Goal: Transaction & Acquisition: Book appointment/travel/reservation

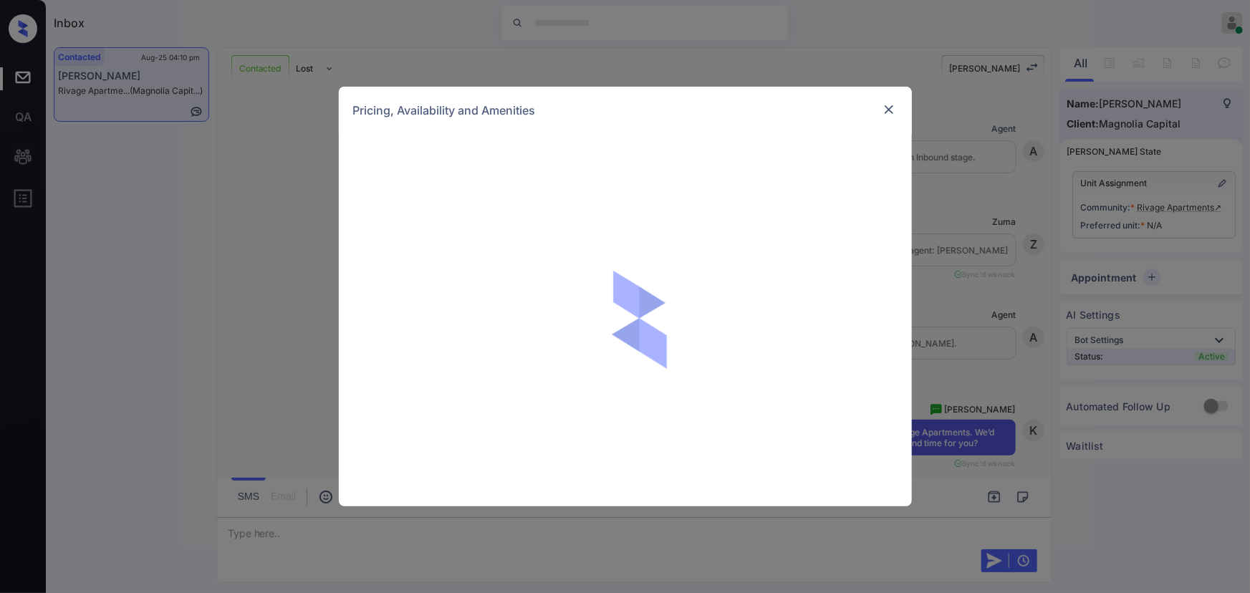
scroll to position [635, 0]
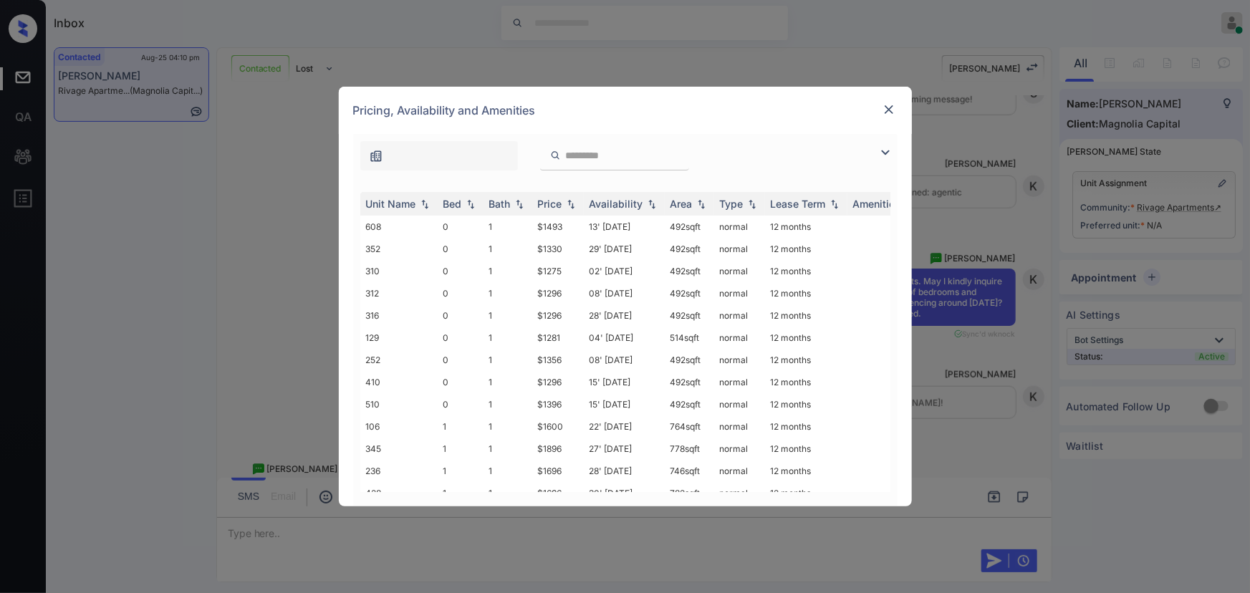
click at [878, 153] on img at bounding box center [885, 152] width 17 height 17
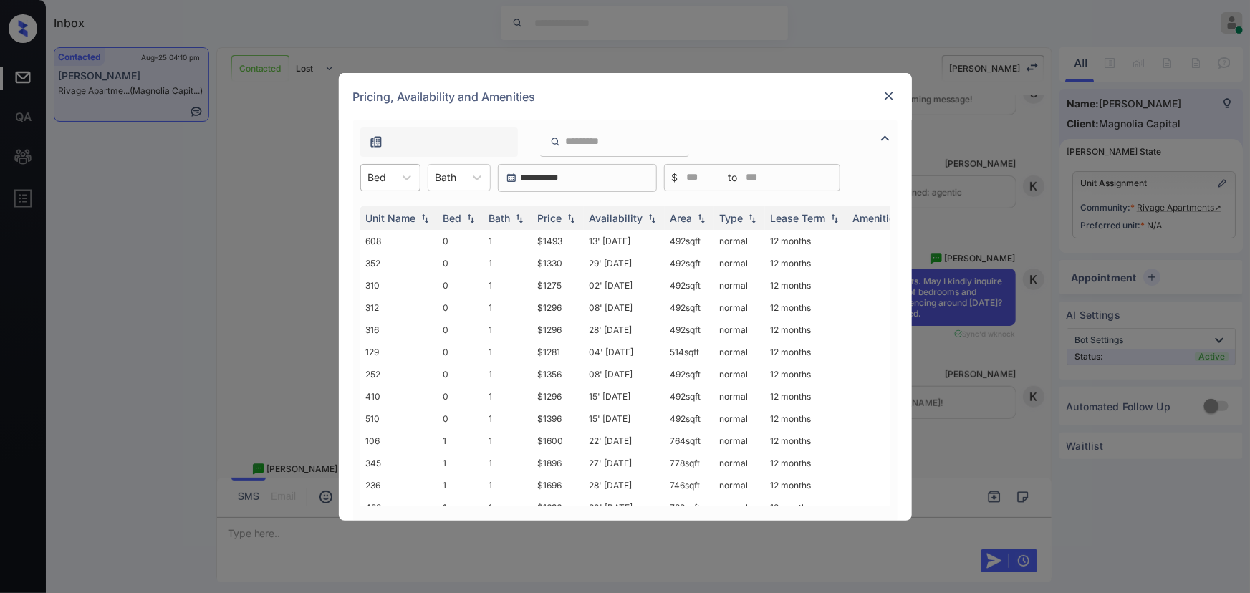
click at [380, 174] on div at bounding box center [377, 177] width 19 height 15
drag, startPoint x: 379, startPoint y: 208, endPoint x: 460, endPoint y: 185, distance: 84.1
click at [380, 208] on div "0" at bounding box center [390, 213] width 60 height 26
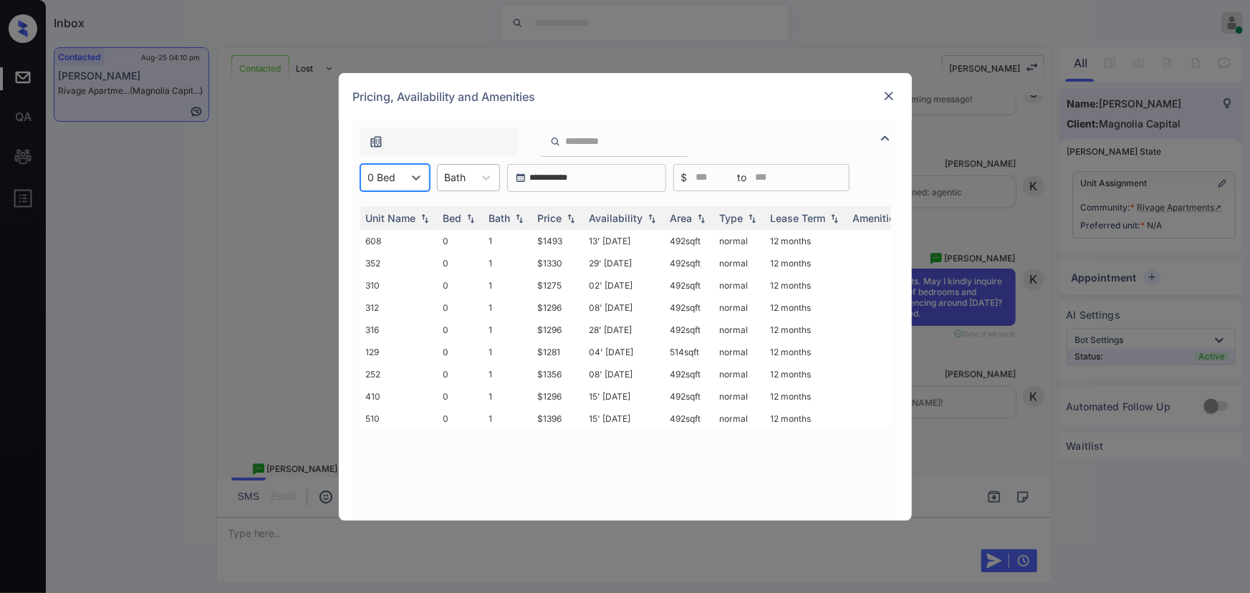
click at [460, 181] on div at bounding box center [455, 177] width 21 height 15
click at [456, 215] on div "1" at bounding box center [468, 213] width 63 height 26
click at [575, 218] on img at bounding box center [571, 218] width 14 height 10
click at [575, 218] on img at bounding box center [571, 218] width 14 height 11
drag, startPoint x: 701, startPoint y: 240, endPoint x: 670, endPoint y: 237, distance: 31.7
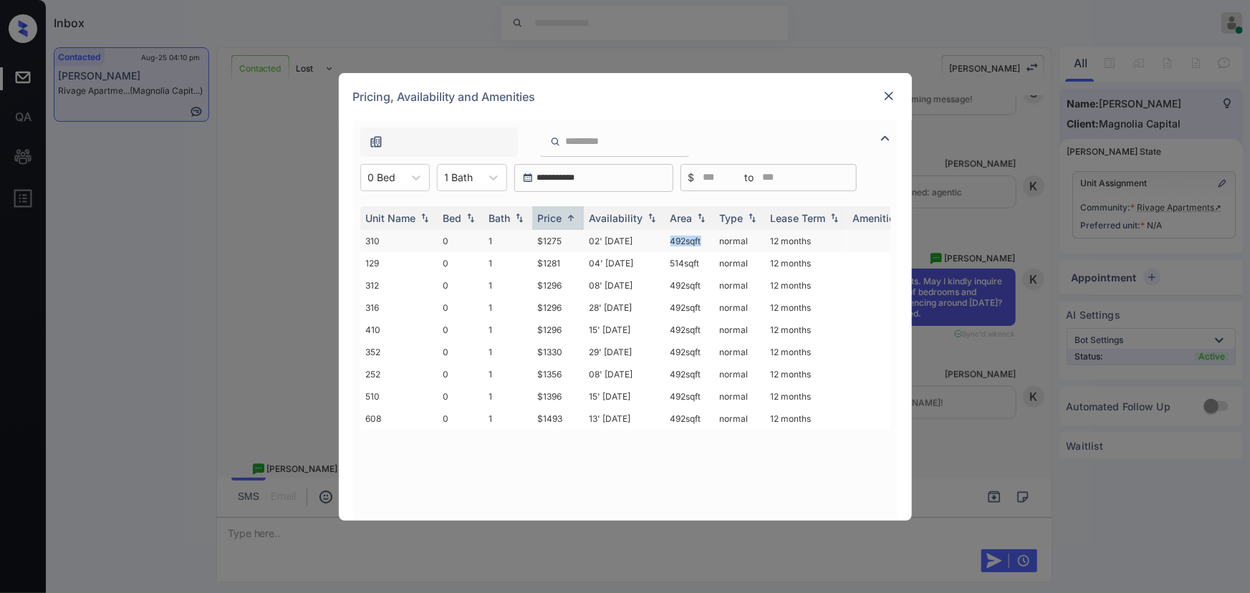
click at [670, 237] on td "492 sqft" at bounding box center [689, 241] width 49 height 22
copy td "492 sqf"
click at [674, 237] on td "492 sqft" at bounding box center [689, 241] width 49 height 22
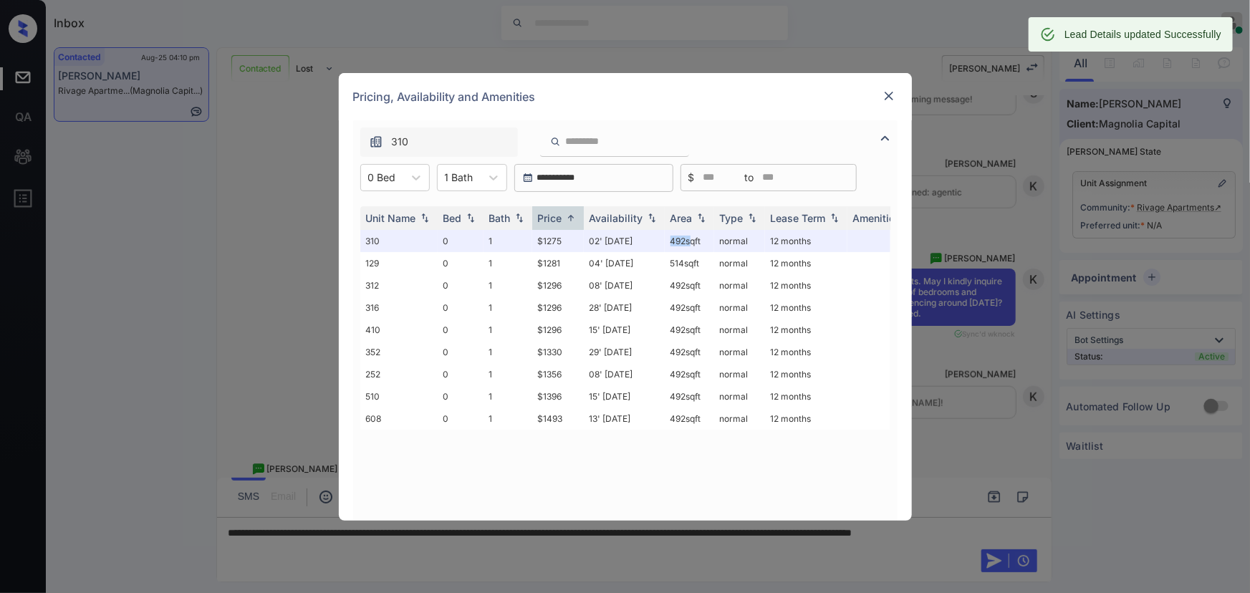
click at [890, 93] on img at bounding box center [889, 96] width 14 height 14
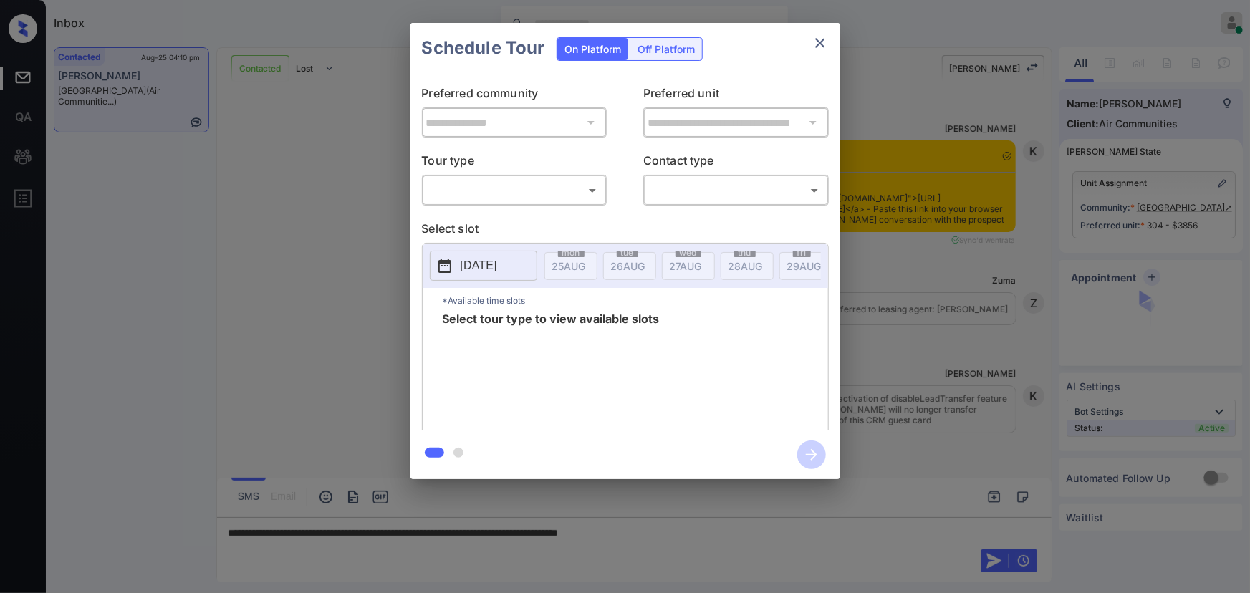
scroll to position [2885, 0]
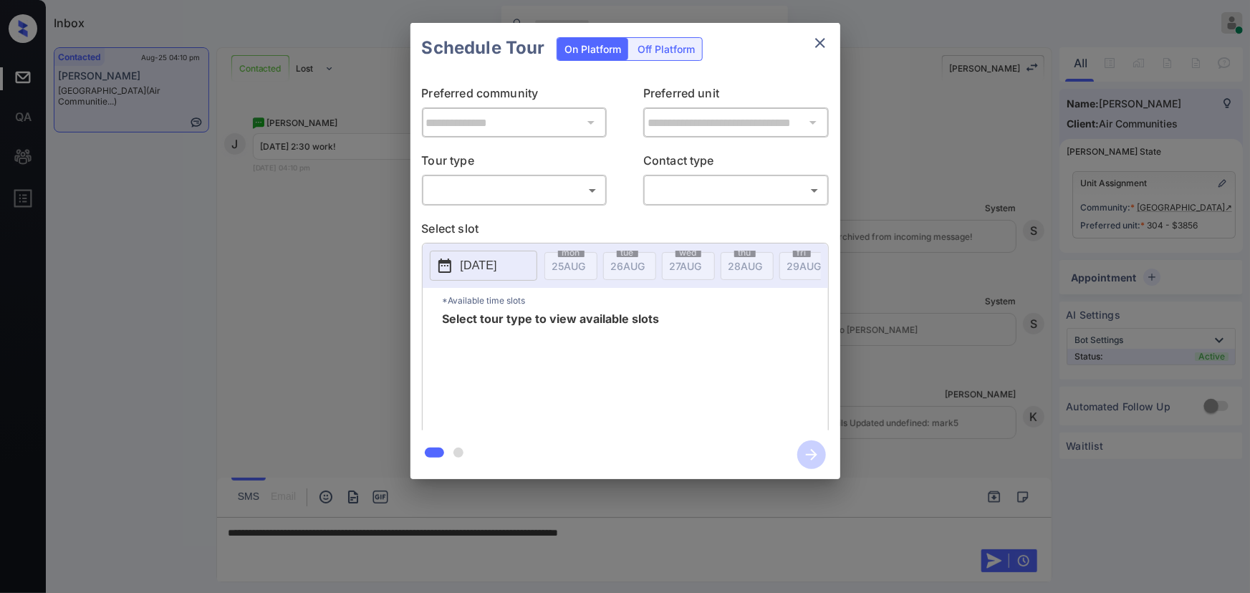
click at [464, 201] on body "Inbox Kenneth Umali Online Set yourself offline Set yourself on break Profile S…" at bounding box center [625, 296] width 1250 height 593
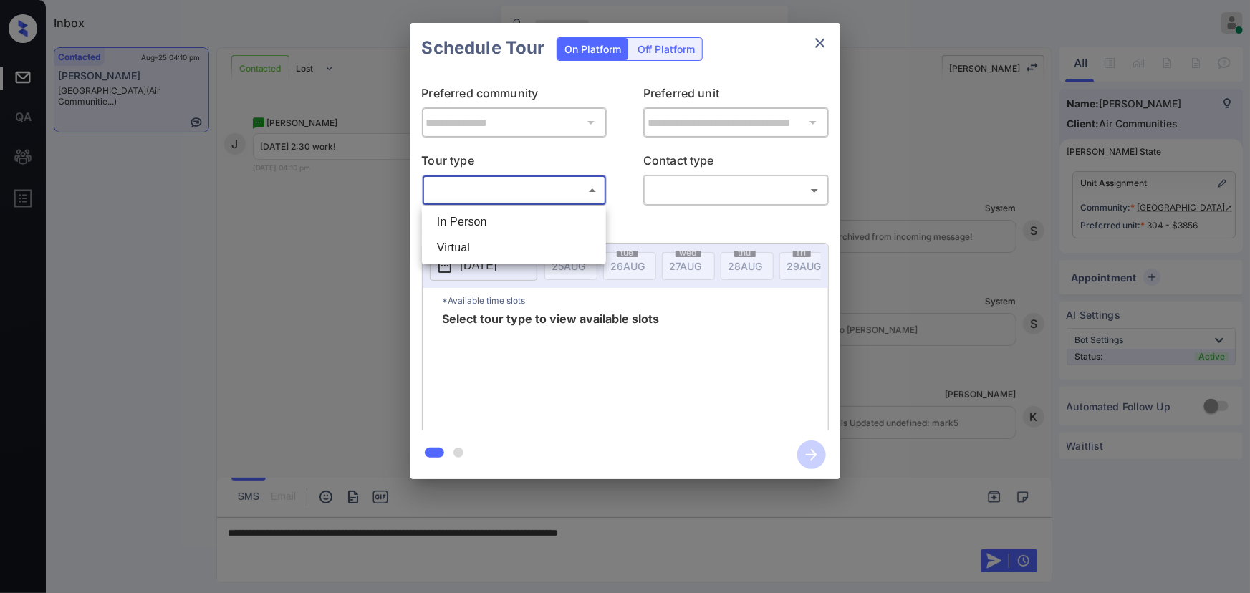
click at [462, 219] on li "In Person" at bounding box center [514, 222] width 177 height 26
type input "********"
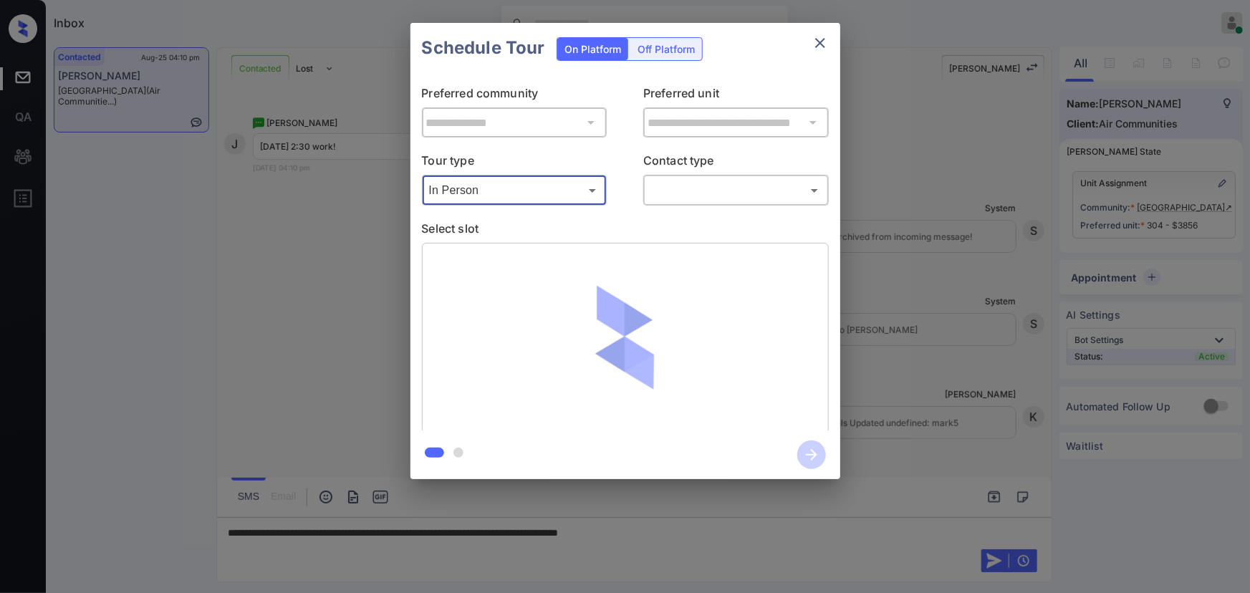
click at [677, 186] on body "Inbox Kenneth Umali Online Set yourself offline Set yourself on break Profile S…" at bounding box center [625, 296] width 1250 height 593
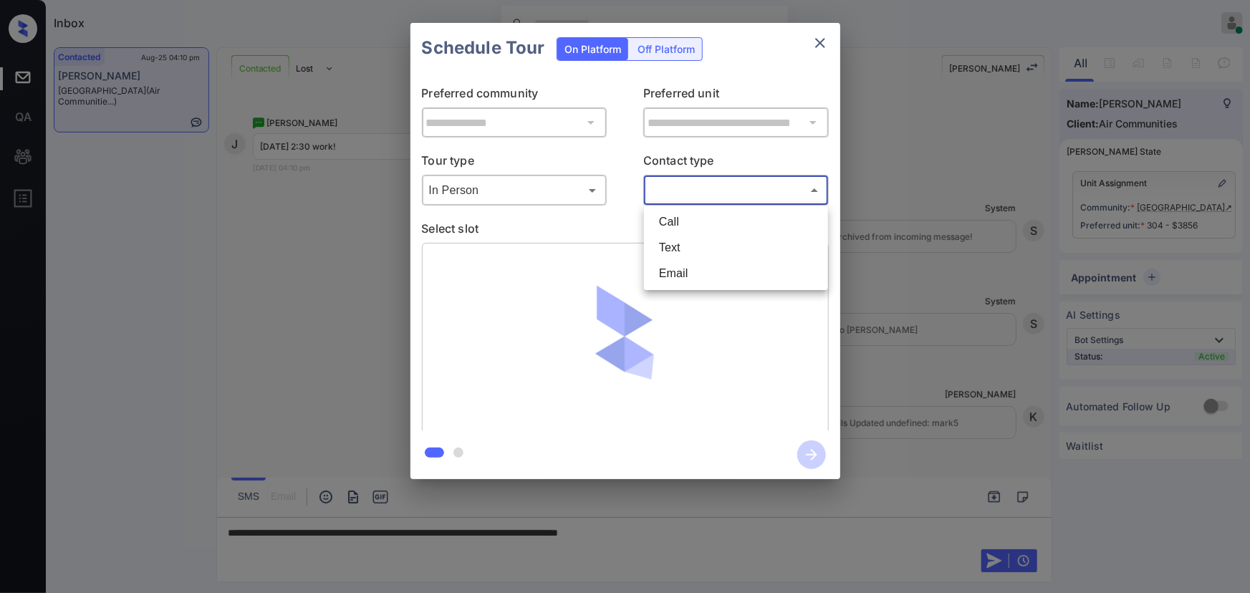
click at [658, 241] on li "Text" at bounding box center [736, 248] width 177 height 26
type input "****"
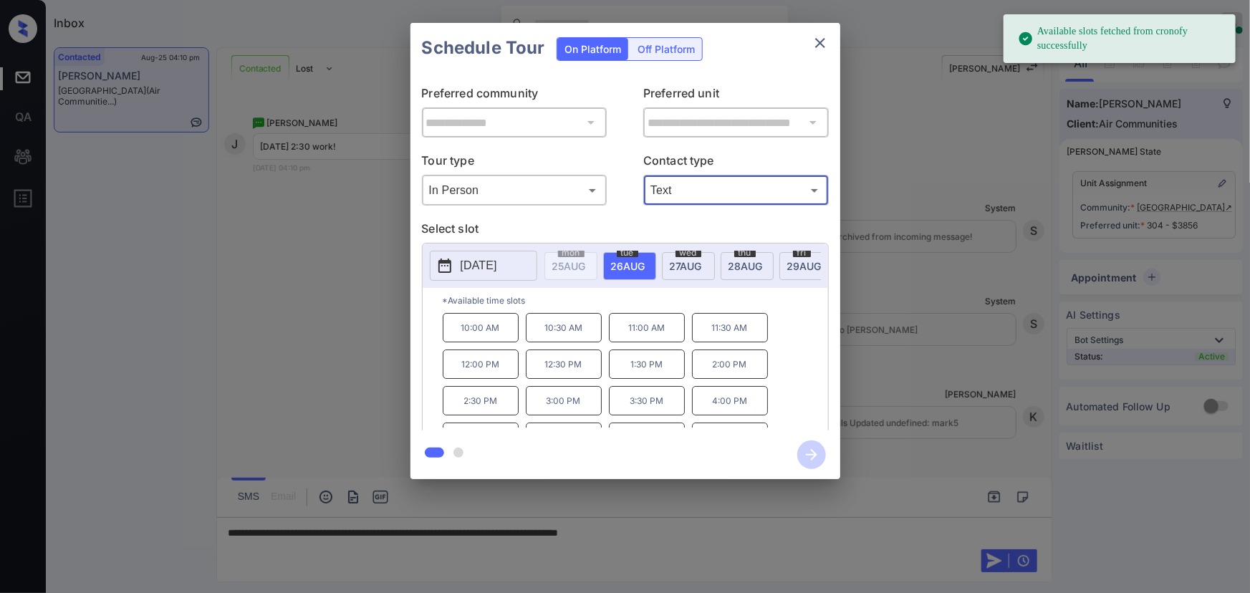
click at [559, 177] on div "In Person ******** ​" at bounding box center [515, 190] width 186 height 31
click at [536, 196] on body "Available slots fetched from cronofy successfully Inbox Kenneth Umali Online Se…" at bounding box center [625, 296] width 1250 height 593
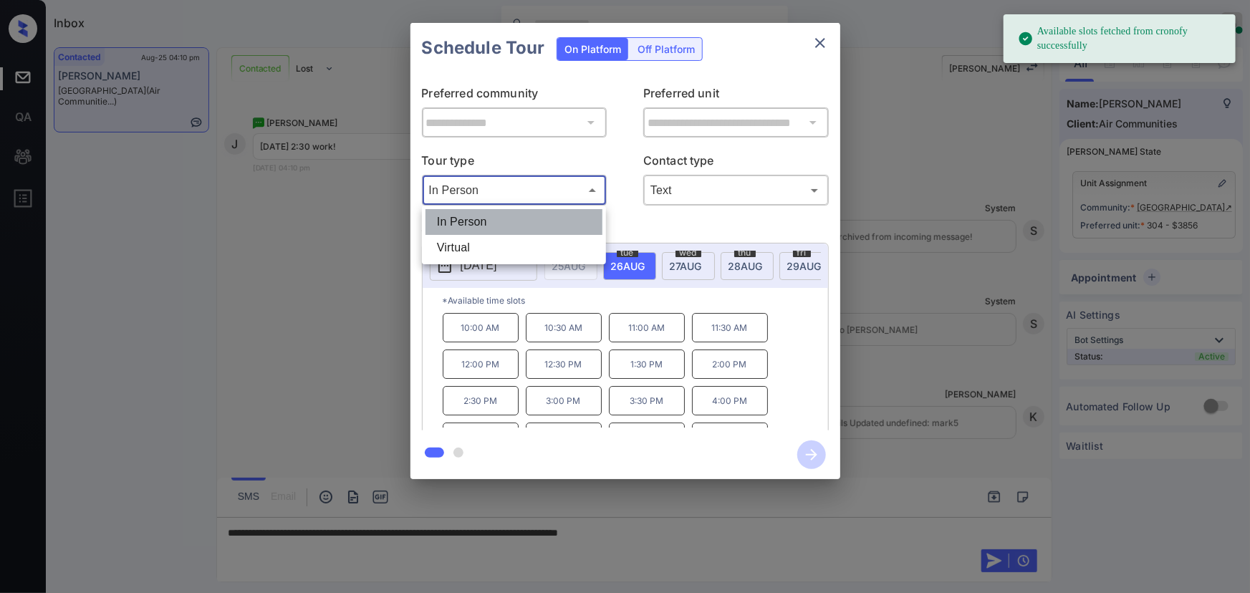
drag, startPoint x: 528, startPoint y: 224, endPoint x: 621, endPoint y: 202, distance: 95.8
click at [530, 224] on li "In Person" at bounding box center [514, 222] width 177 height 26
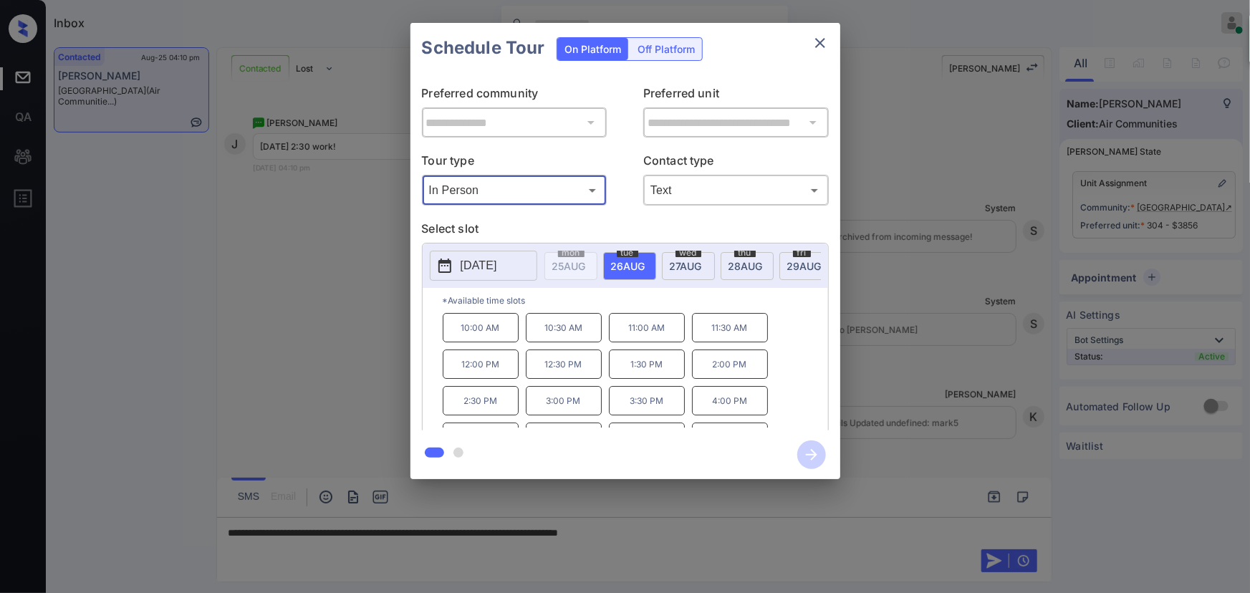
click at [692, 184] on body "Available slots fetched from cronofy successfully Inbox Kenneth Umali Online Se…" at bounding box center [625, 296] width 1250 height 593
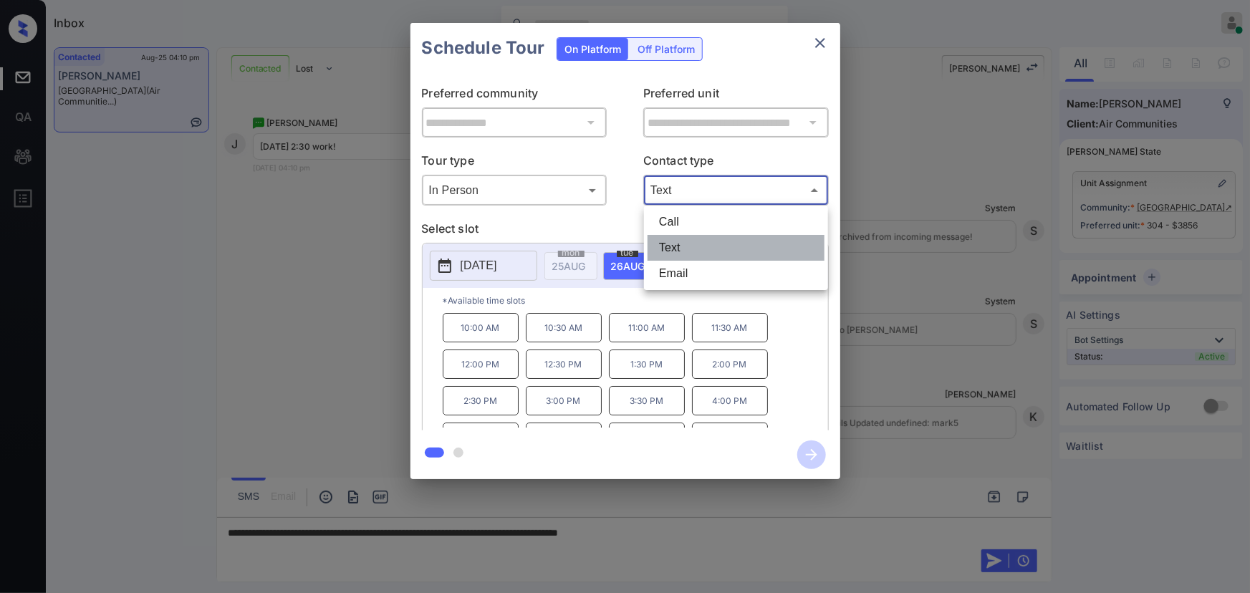
click at [678, 246] on li "Text" at bounding box center [736, 248] width 177 height 26
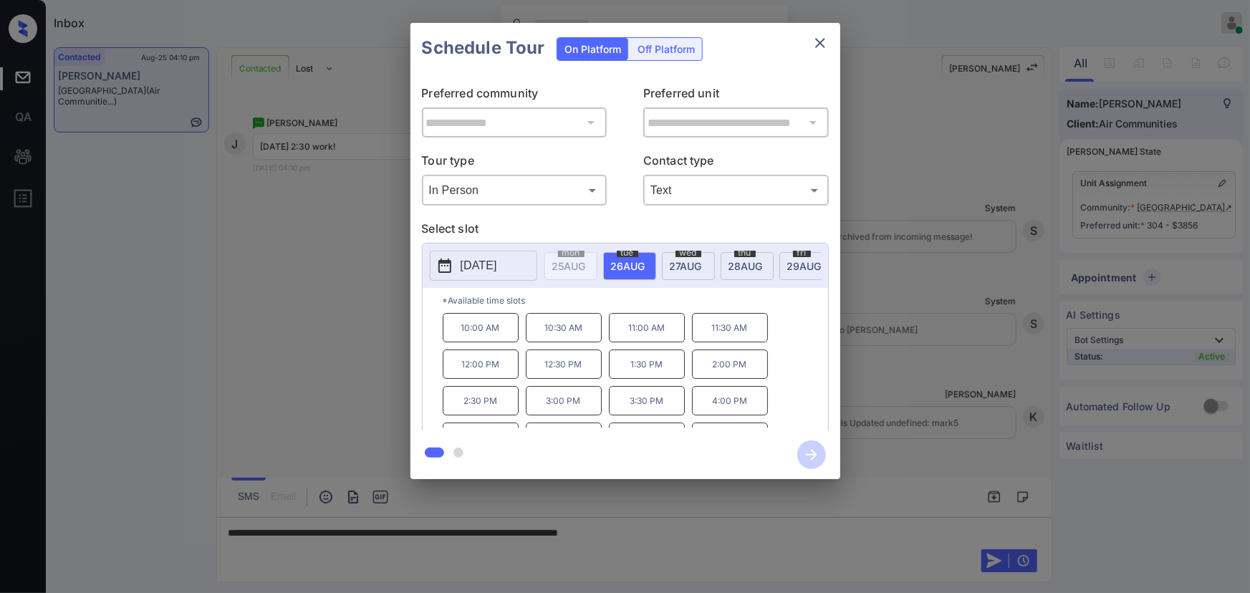
click at [746, 264] on span "28 AUG" at bounding box center [746, 266] width 34 height 12
click at [715, 374] on p "2:30 PM" at bounding box center [730, 364] width 76 height 29
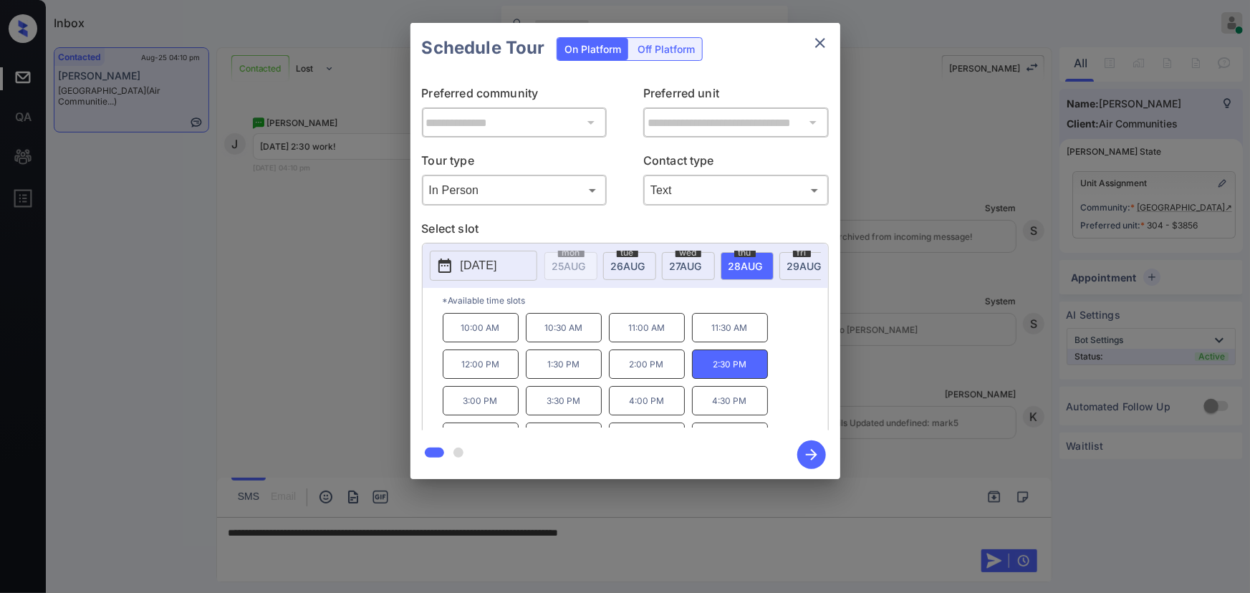
click at [929, 474] on div "**********" at bounding box center [625, 251] width 1250 height 502
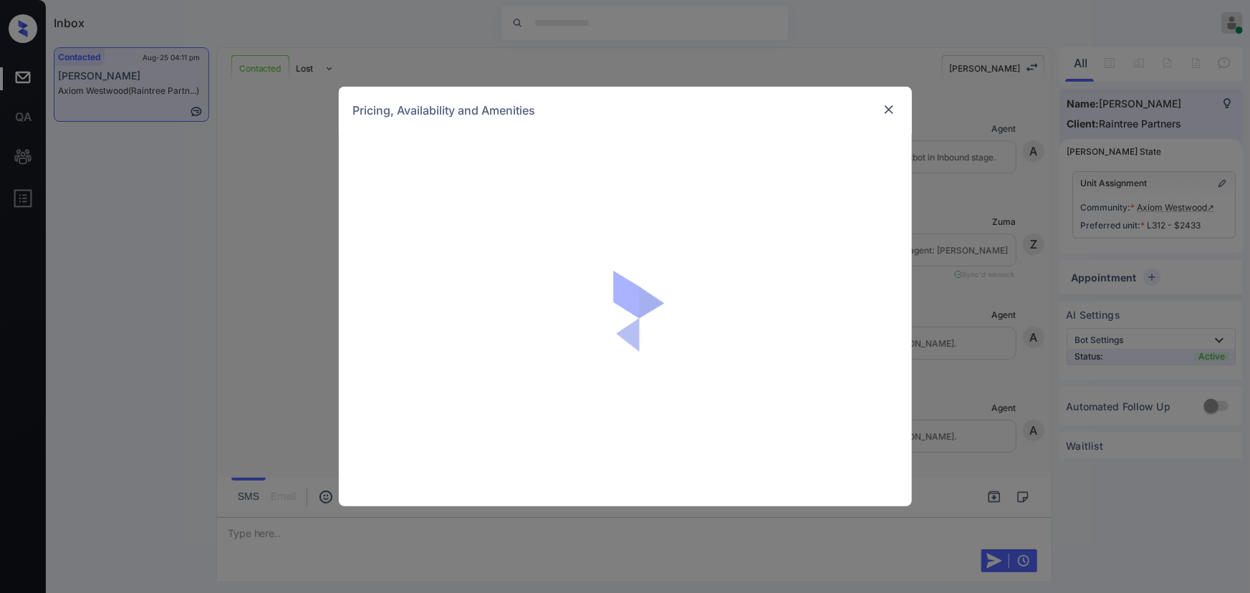
scroll to position [4199, 0]
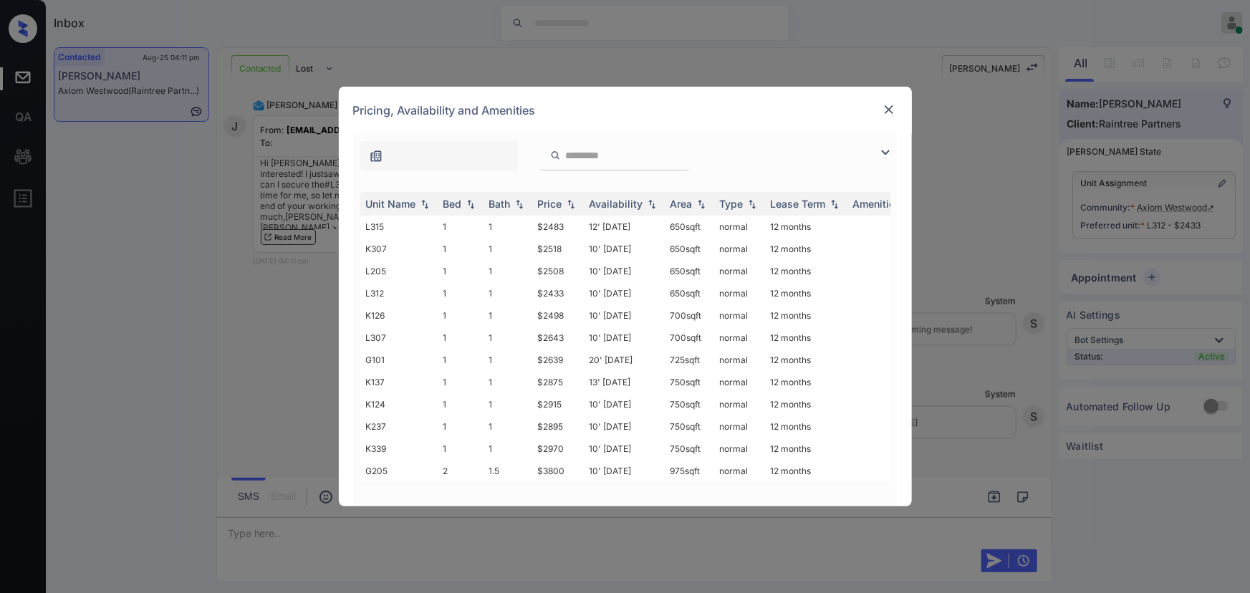
click at [885, 150] on img at bounding box center [885, 152] width 17 height 17
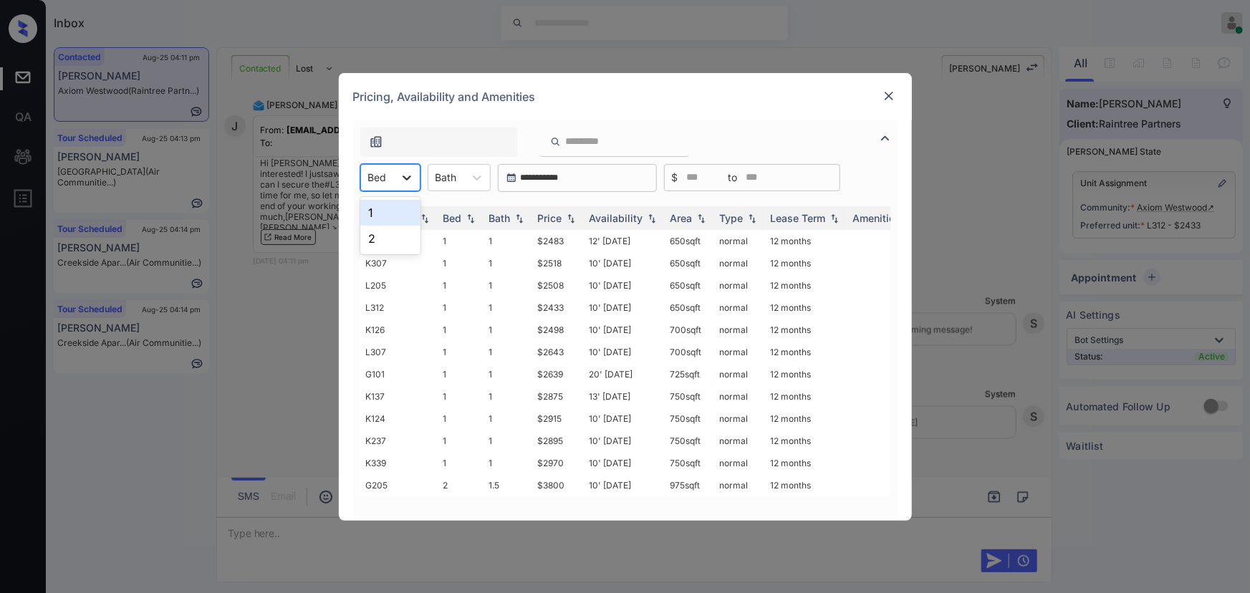
click at [410, 178] on icon at bounding box center [407, 178] width 14 height 14
click at [397, 215] on div "1" at bounding box center [390, 213] width 60 height 26
click at [475, 181] on div at bounding box center [484, 178] width 26 height 26
click at [562, 244] on td "$2483" at bounding box center [558, 241] width 52 height 22
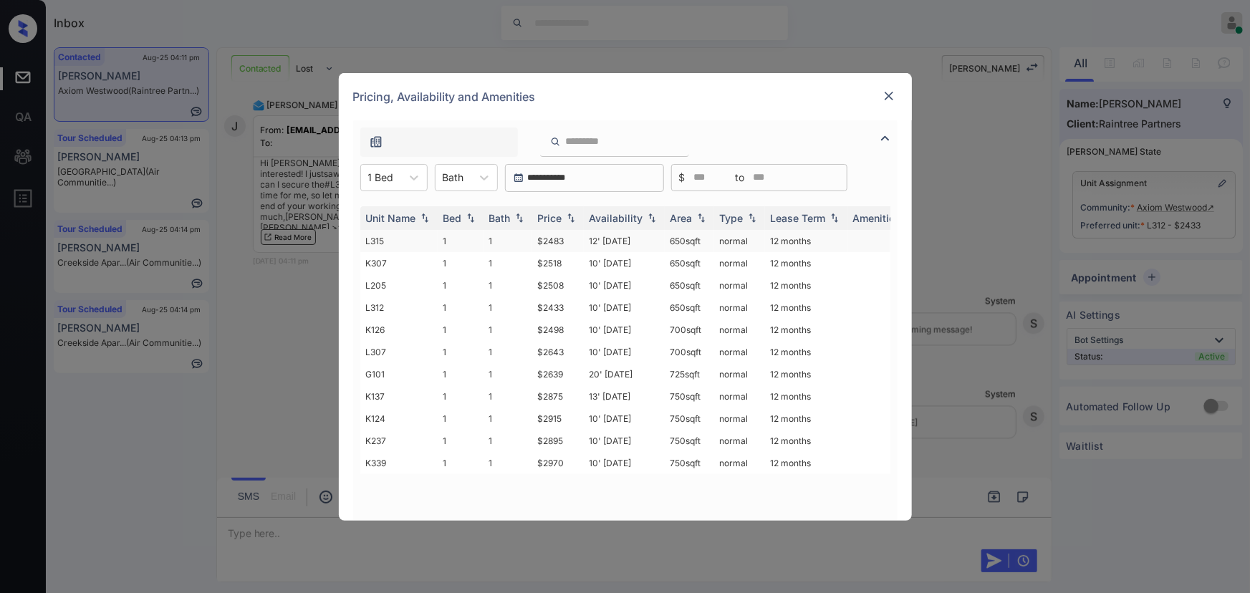
click at [568, 241] on td "$2483" at bounding box center [558, 241] width 52 height 22
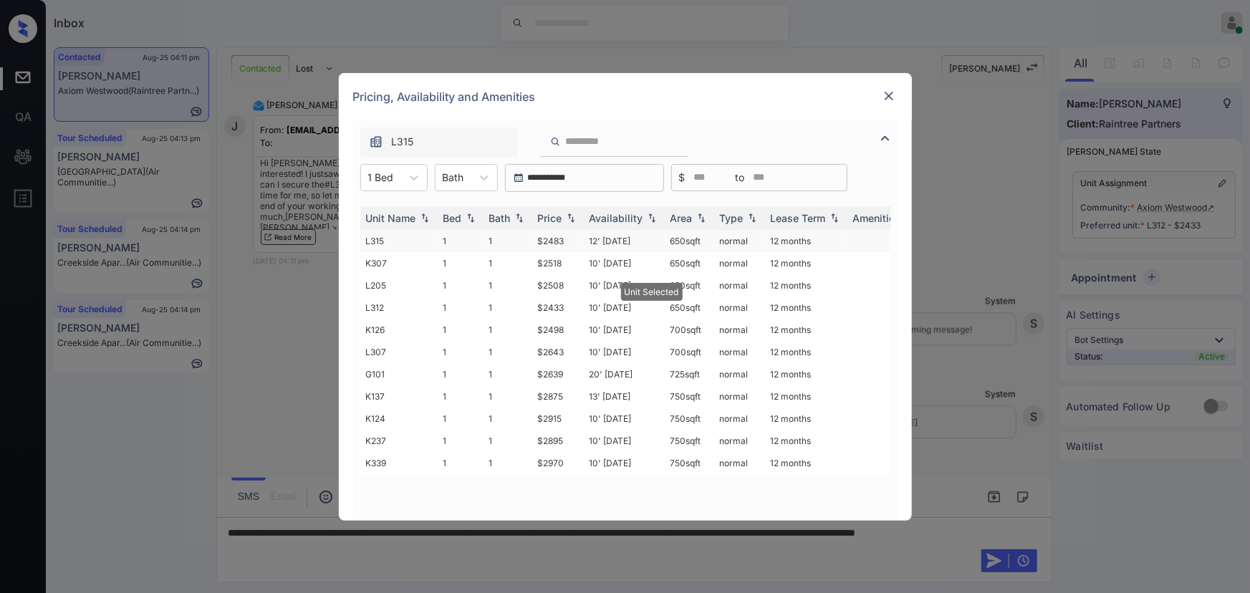
click at [568, 241] on td "$2483" at bounding box center [558, 241] width 52 height 22
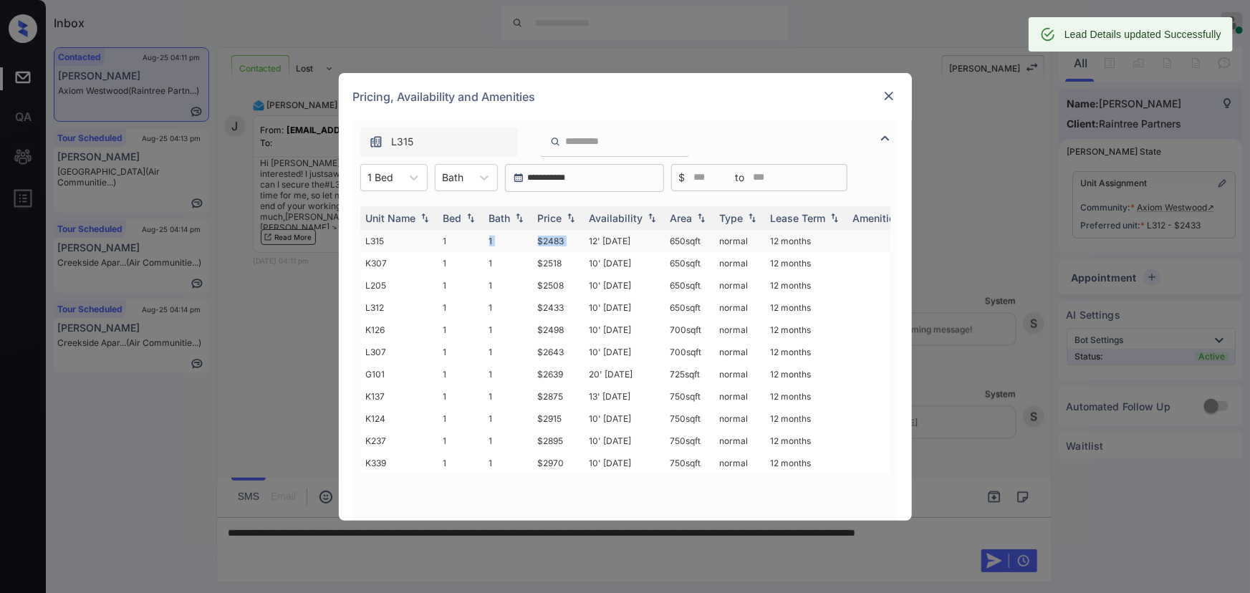
copy tr "1 $2483"
drag, startPoint x: 568, startPoint y: 239, endPoint x: 530, endPoint y: 239, distance: 38.0
click at [530, 239] on tr "L315 1 1 $2483 12' Aug 25 650 sqft normal 12 months" at bounding box center [734, 241] width 749 height 22
drag, startPoint x: 873, startPoint y: 107, endPoint x: 654, endPoint y: 229, distance: 250.5
click at [873, 107] on div "Pricing, Availability and Amenities" at bounding box center [625, 96] width 573 height 47
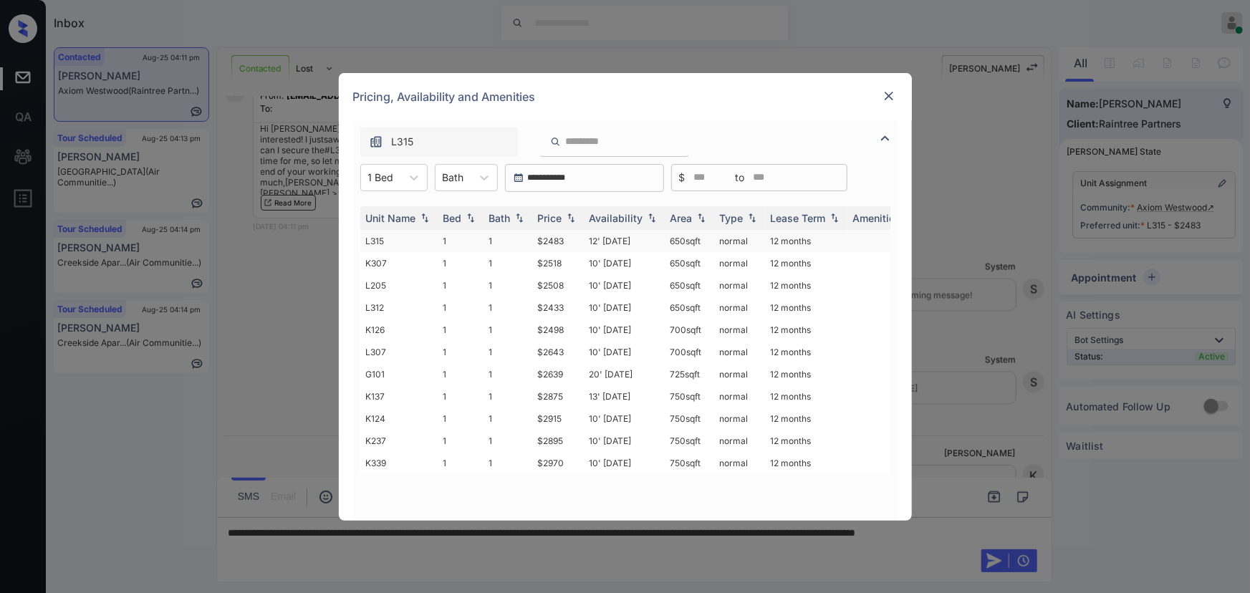
copy td "650 sqft"
drag, startPoint x: 702, startPoint y: 241, endPoint x: 664, endPoint y: 241, distance: 38.0
click at [665, 241] on td "650 sqft" at bounding box center [689, 241] width 49 height 22
click at [890, 97] on img at bounding box center [889, 96] width 14 height 14
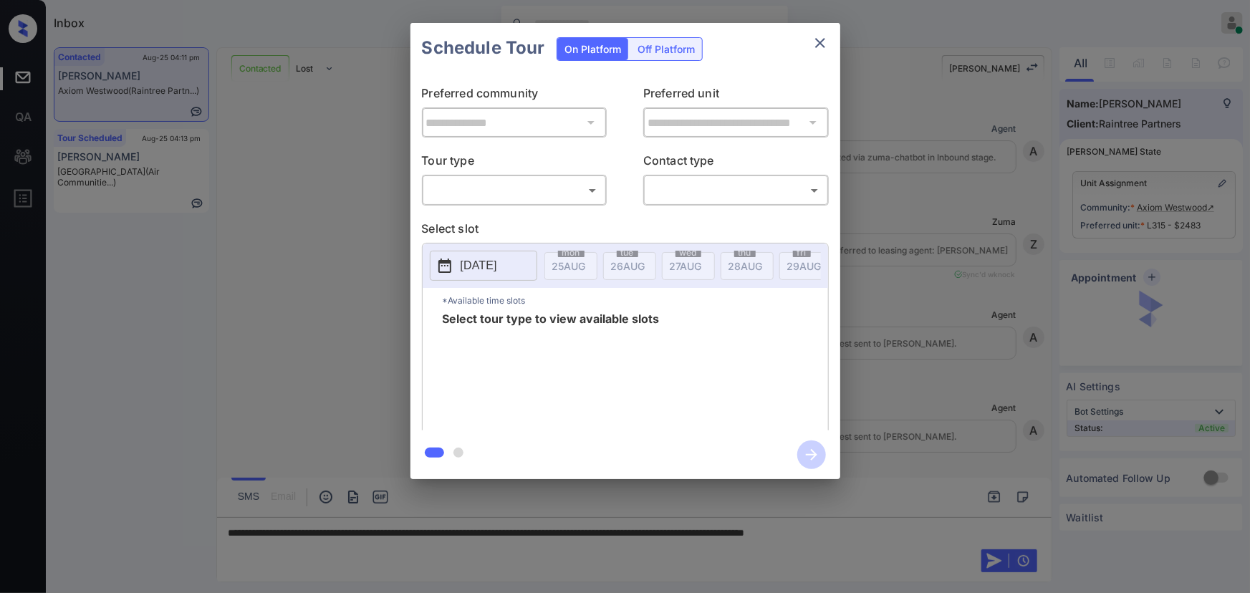
scroll to position [4293, 0]
click at [562, 189] on body "Inbox [PERSON_NAME] Online Set yourself offline Set yourself on break Profile S…" at bounding box center [625, 296] width 1250 height 593
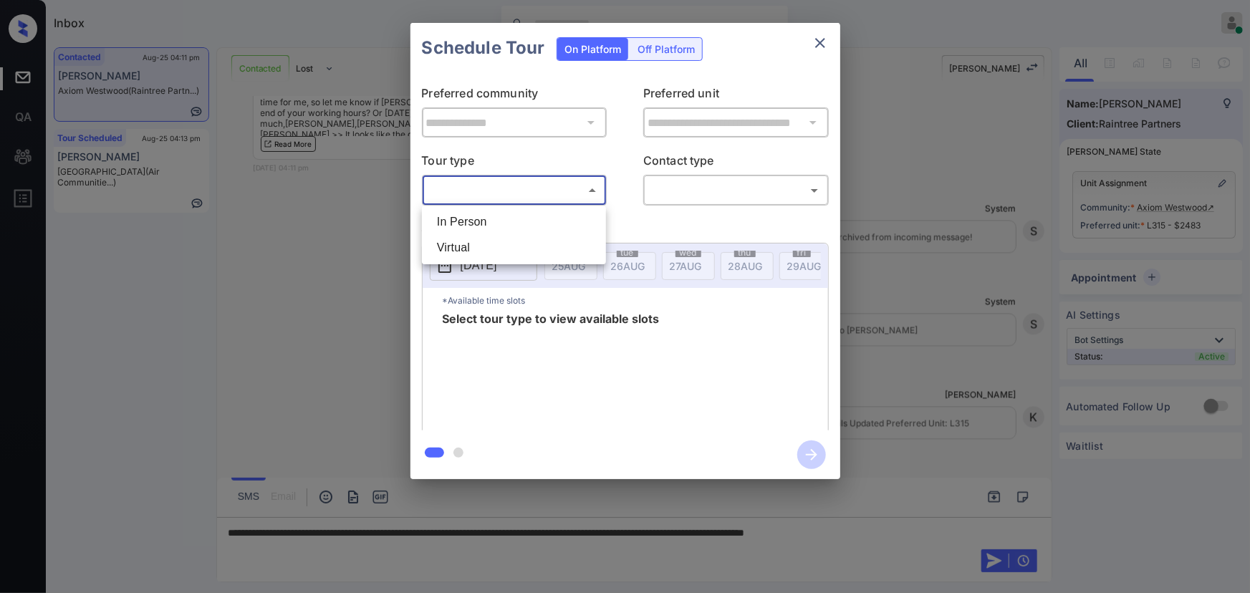
click at [525, 220] on li "In Person" at bounding box center [514, 222] width 177 height 26
type input "********"
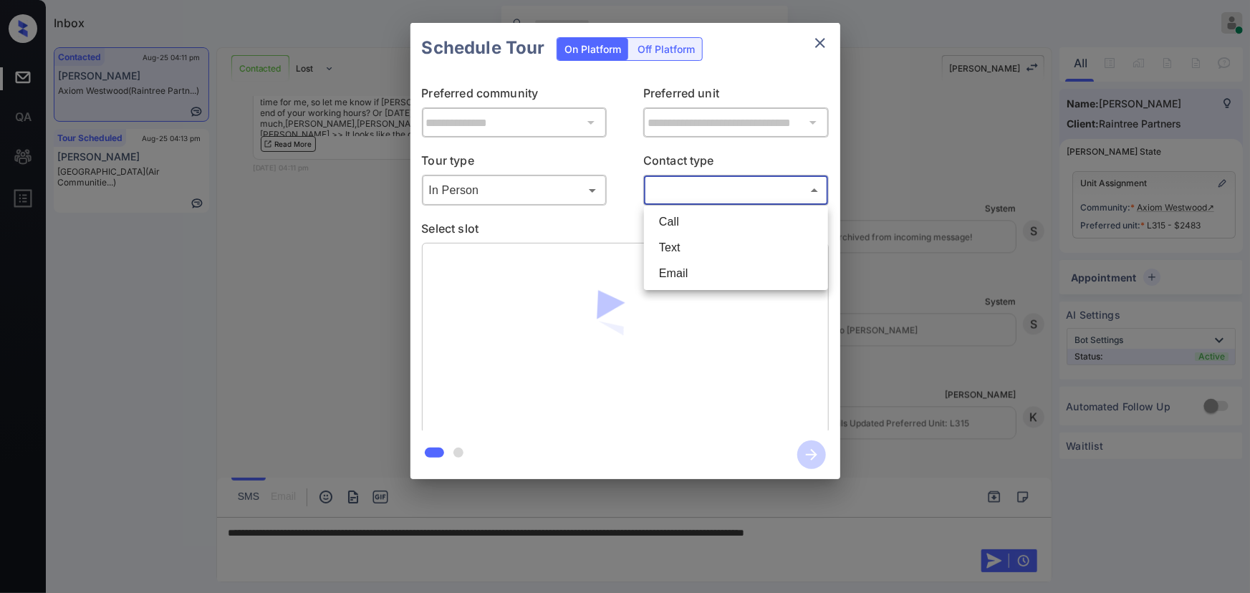
click at [699, 201] on body "Inbox [PERSON_NAME] Online Set yourself offline Set yourself on break Profile S…" at bounding box center [625, 296] width 1250 height 593
click at [681, 251] on li "Text" at bounding box center [736, 248] width 177 height 26
type input "****"
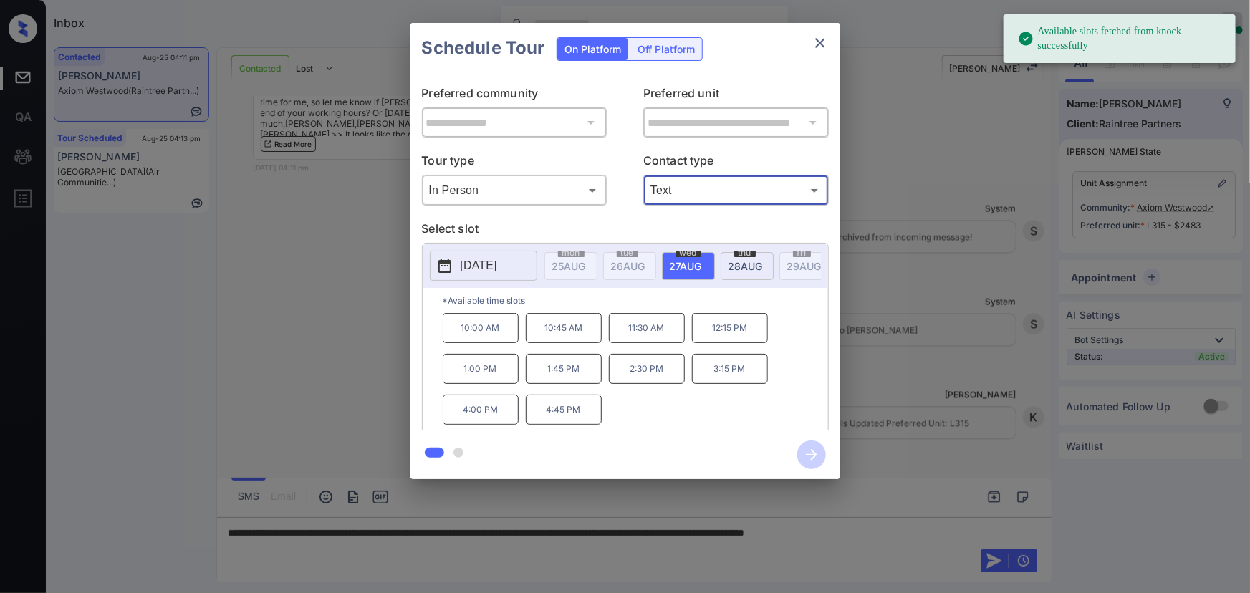
click at [675, 265] on span "27 AUG" at bounding box center [686, 266] width 32 height 12
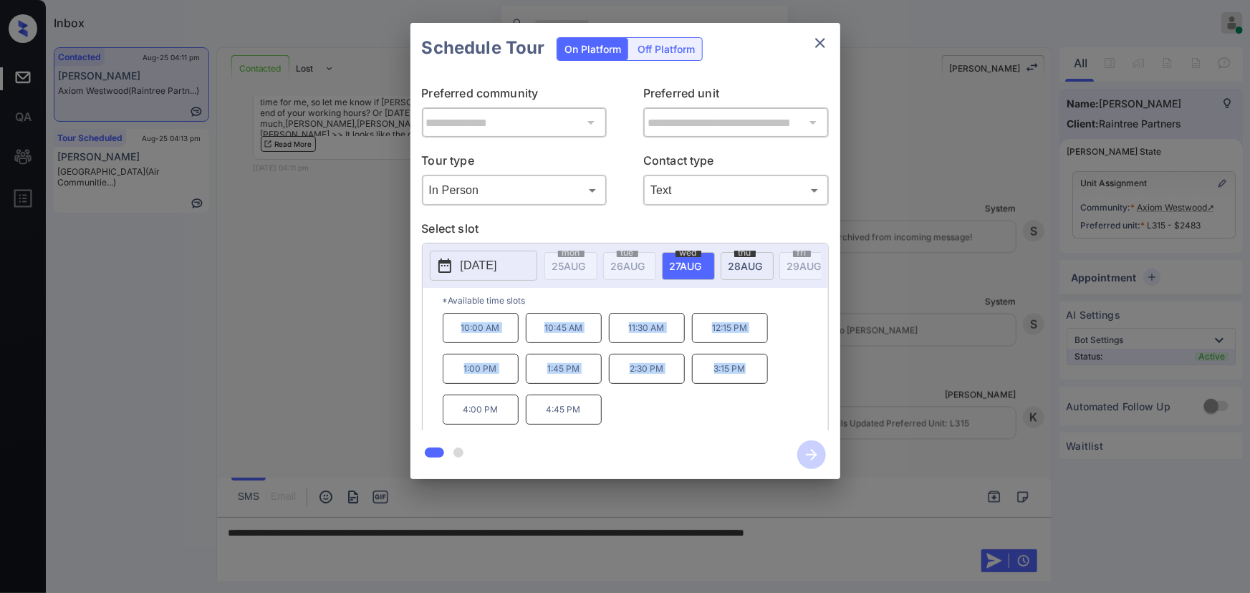
copy div "10:00 AM 10:45 AM 11:30 AM 12:15 PM 1:00 PM 1:45 PM 2:30 PM 3:15 PM"
drag, startPoint x: 745, startPoint y: 376, endPoint x: 454, endPoint y: 325, distance: 296.1
click at [454, 325] on div "10:00 AM 10:45 AM 11:30 AM 12:15 PM 1:00 PM 1:45 PM 2:30 PM 3:15 PM 4:00 PM 4:4…" at bounding box center [635, 370] width 385 height 115
click at [924, 529] on div at bounding box center [625, 296] width 1250 height 593
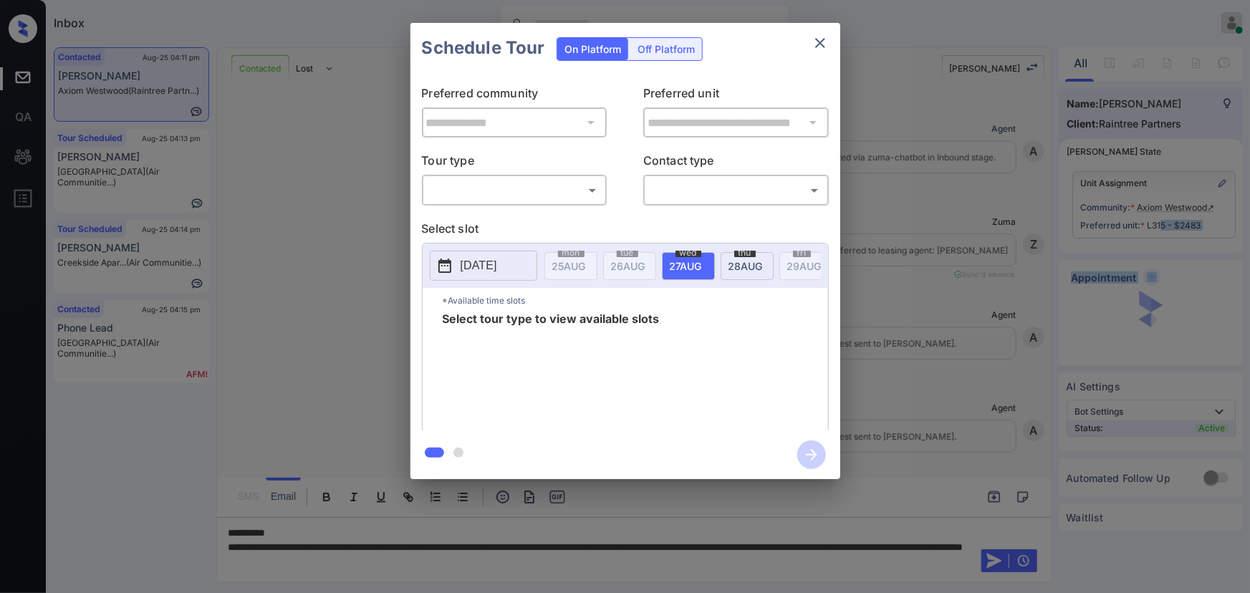
scroll to position [4076, 0]
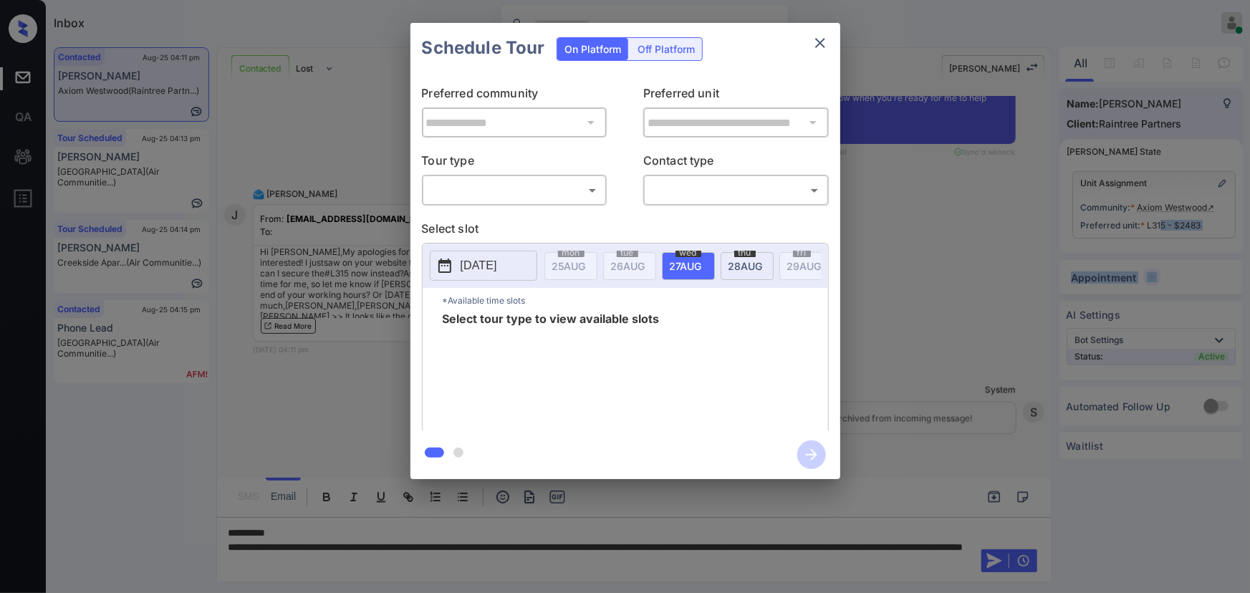
click at [446, 188] on body "Inbox [PERSON_NAME] Online Set yourself offline Set yourself on break Profile S…" at bounding box center [625, 296] width 1250 height 593
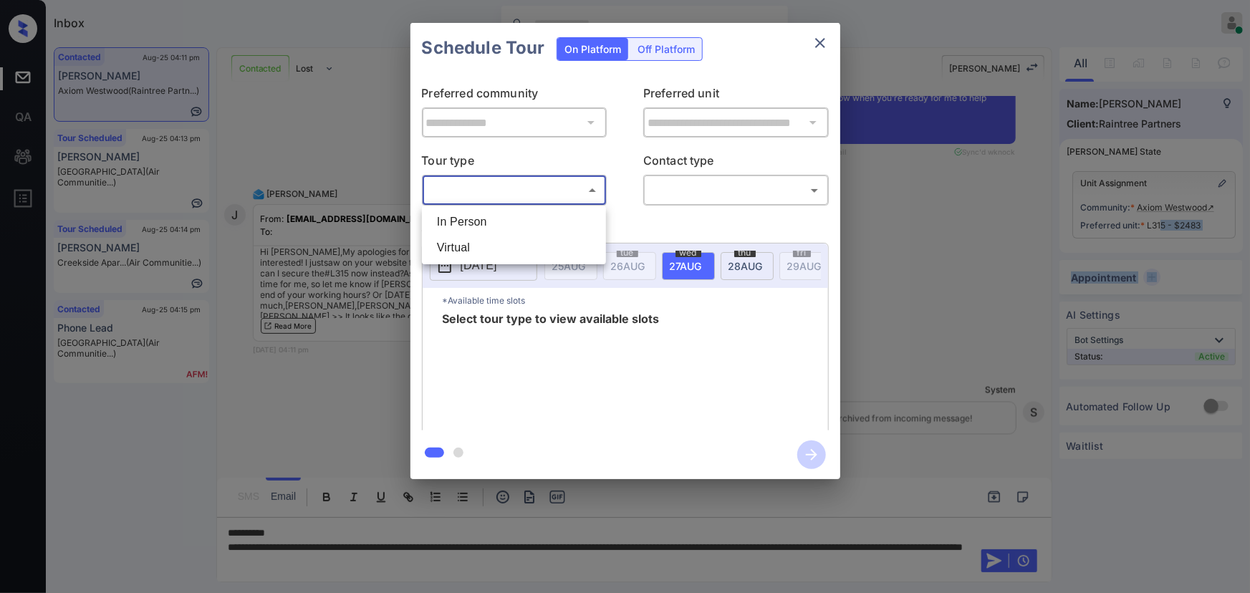
click at [466, 222] on li "In Person" at bounding box center [514, 222] width 177 height 26
type input "********"
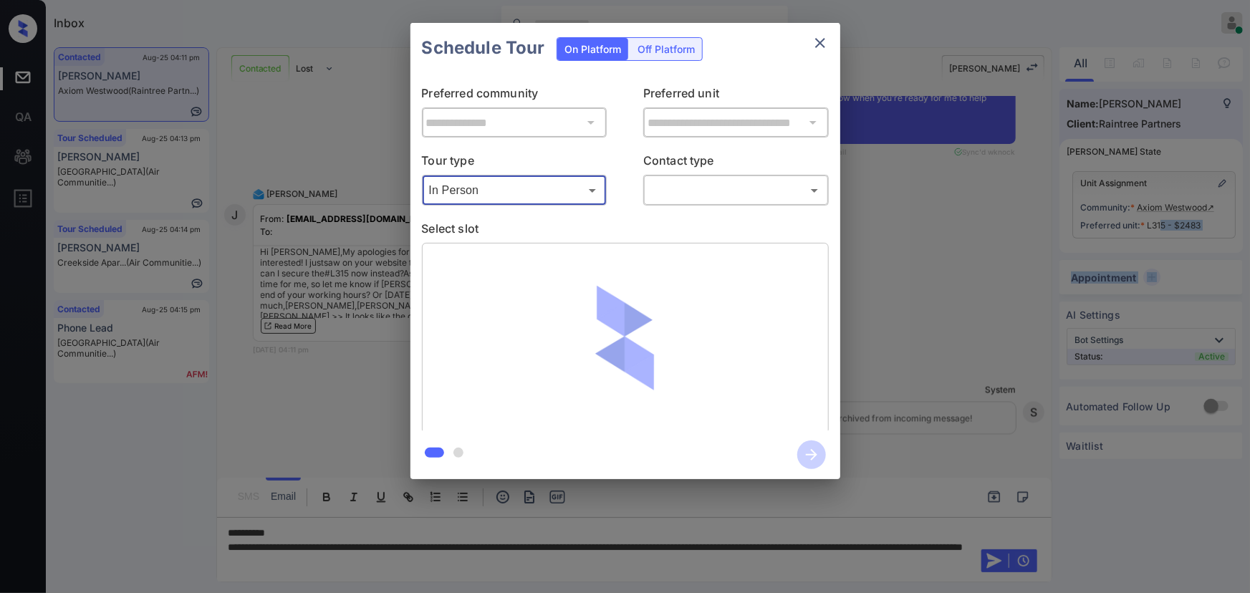
click at [687, 194] on body "Inbox [PERSON_NAME] Online Set yourself offline Set yourself on break Profile S…" at bounding box center [625, 296] width 1250 height 593
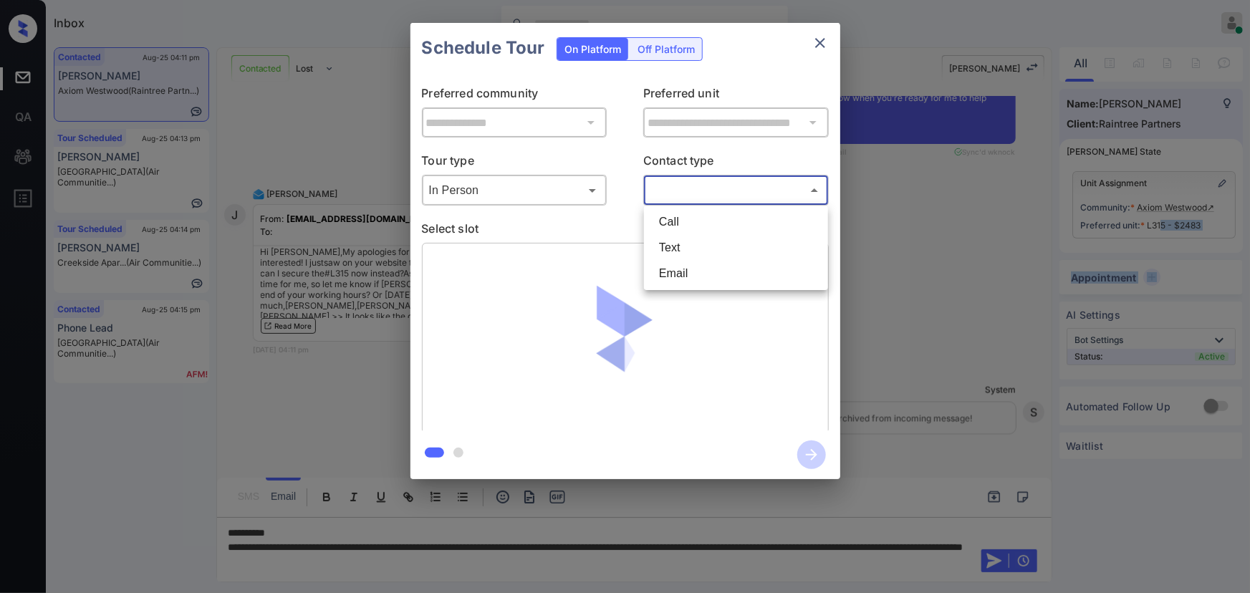
click at [666, 249] on li "Text" at bounding box center [736, 248] width 177 height 26
type input "****"
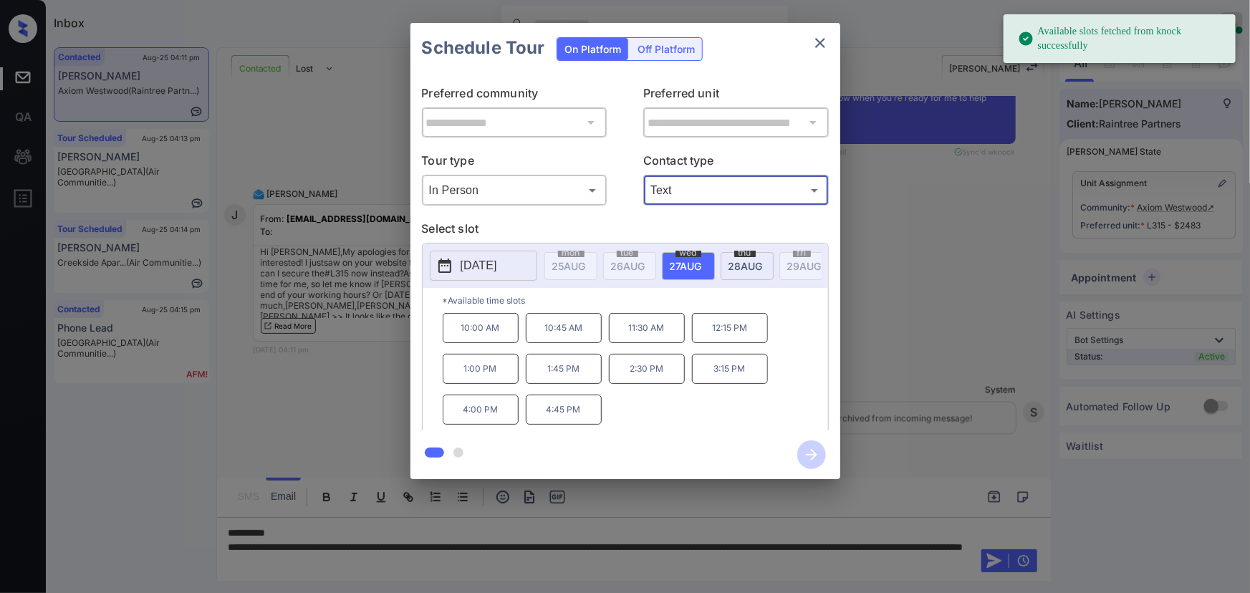
click at [564, 566] on div at bounding box center [625, 296] width 1250 height 593
